Goal: Transaction & Acquisition: Download file/media

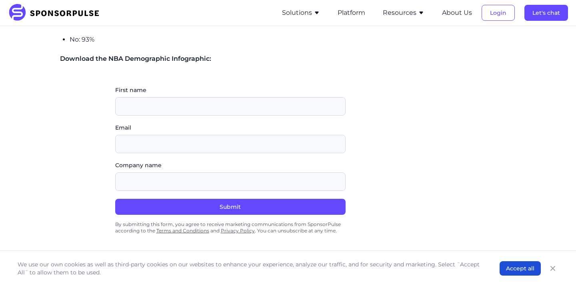
scroll to position [913, 0]
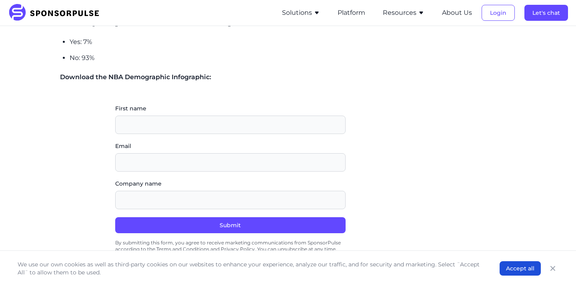
click at [182, 73] on span "Download the NBA Demographic Infographic:" at bounding box center [135, 77] width 151 height 8
click at [189, 123] on input "First name" at bounding box center [230, 125] width 230 height 18
type input "[PERSON_NAME]"
click at [192, 142] on div "Email" at bounding box center [230, 157] width 230 height 30
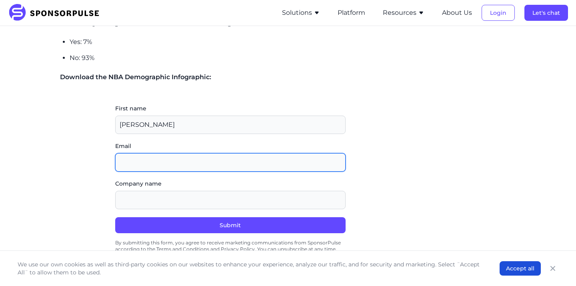
click at [192, 153] on input "Email" at bounding box center [230, 162] width 230 height 18
type input "[PERSON_NAME][EMAIL_ADDRESS][DOMAIN_NAME]"
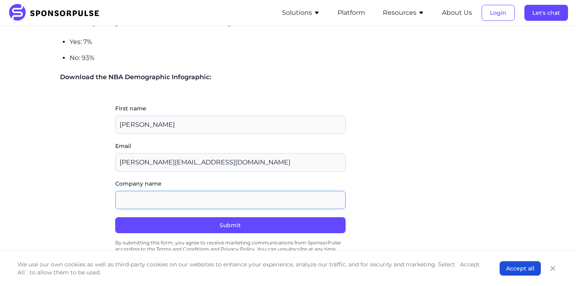
click at [191, 191] on input "Company name" at bounding box center [230, 200] width 230 height 18
type input "CUNEF"
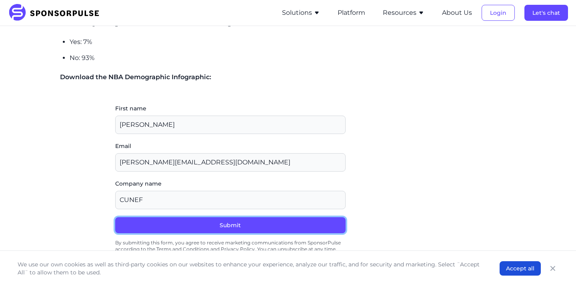
click at [215, 217] on button "Submit" at bounding box center [230, 225] width 230 height 16
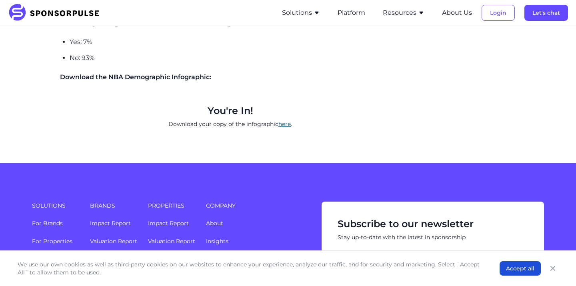
click at [286, 120] on link "here" at bounding box center [284, 123] width 12 height 7
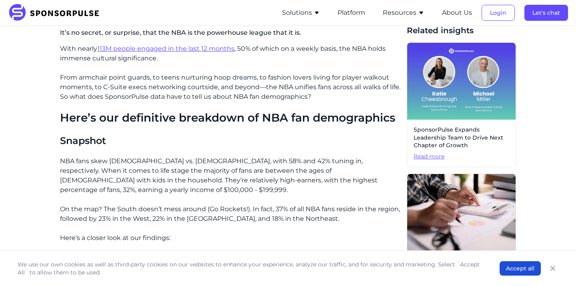
scroll to position [0, 0]
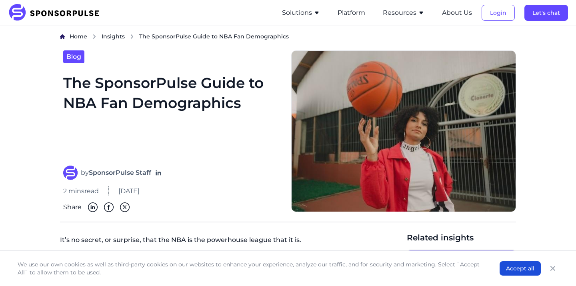
click at [239, 108] on h1 "The SponsorPulse Guide to NBA Fan Demographics" at bounding box center [172, 115] width 218 height 84
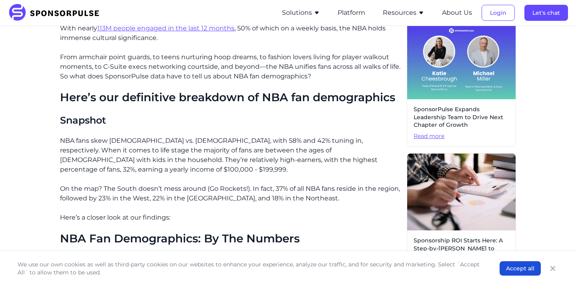
scroll to position [229, 0]
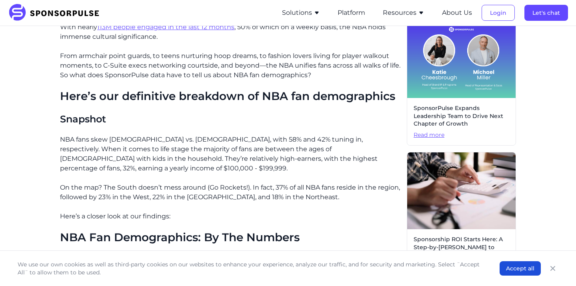
click at [227, 150] on p "NBA fans skew [DEMOGRAPHIC_DATA] vs. [DEMOGRAPHIC_DATA], with 58% and 42% tunin…" at bounding box center [230, 154] width 340 height 38
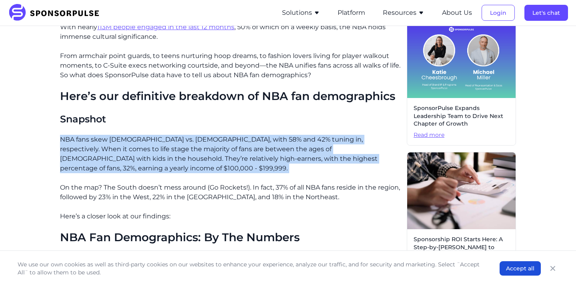
click at [227, 150] on p "NBA fans skew [DEMOGRAPHIC_DATA] vs. [DEMOGRAPHIC_DATA], with 58% and 42% tunin…" at bounding box center [230, 154] width 340 height 38
click at [300, 154] on p "NBA fans skew [DEMOGRAPHIC_DATA] vs. [DEMOGRAPHIC_DATA], with 58% and 42% tunin…" at bounding box center [230, 154] width 340 height 38
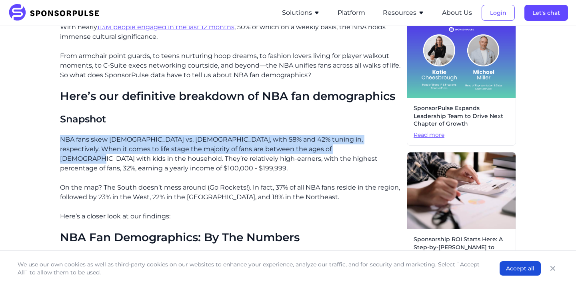
drag, startPoint x: 308, startPoint y: 151, endPoint x: 60, endPoint y: 140, distance: 248.1
click at [60, 140] on p "NBA fans skew [DEMOGRAPHIC_DATA] vs. [DEMOGRAPHIC_DATA], with 58% and 42% tunin…" at bounding box center [230, 154] width 340 height 38
copy p "NBA fans skew [DEMOGRAPHIC_DATA] vs. [DEMOGRAPHIC_DATA], with 58% and 42% tunin…"
